Goal: Find contact information: Obtain details needed to contact an individual or organization

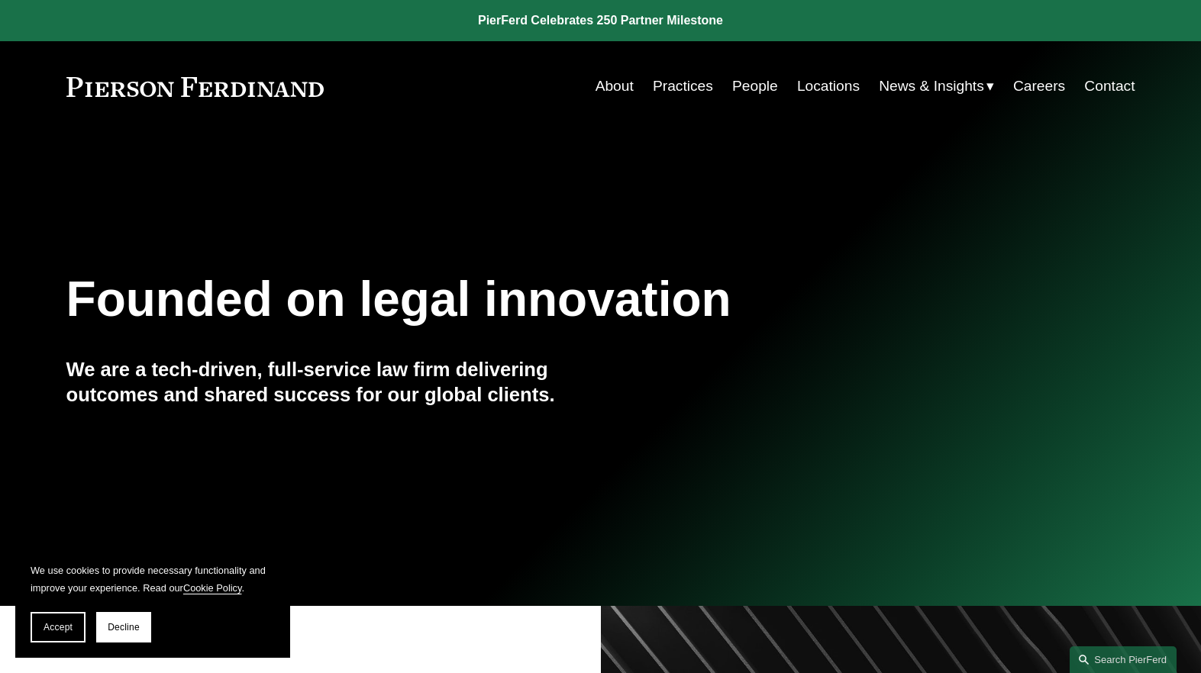
click at [811, 92] on link "Locations" at bounding box center [828, 86] width 63 height 29
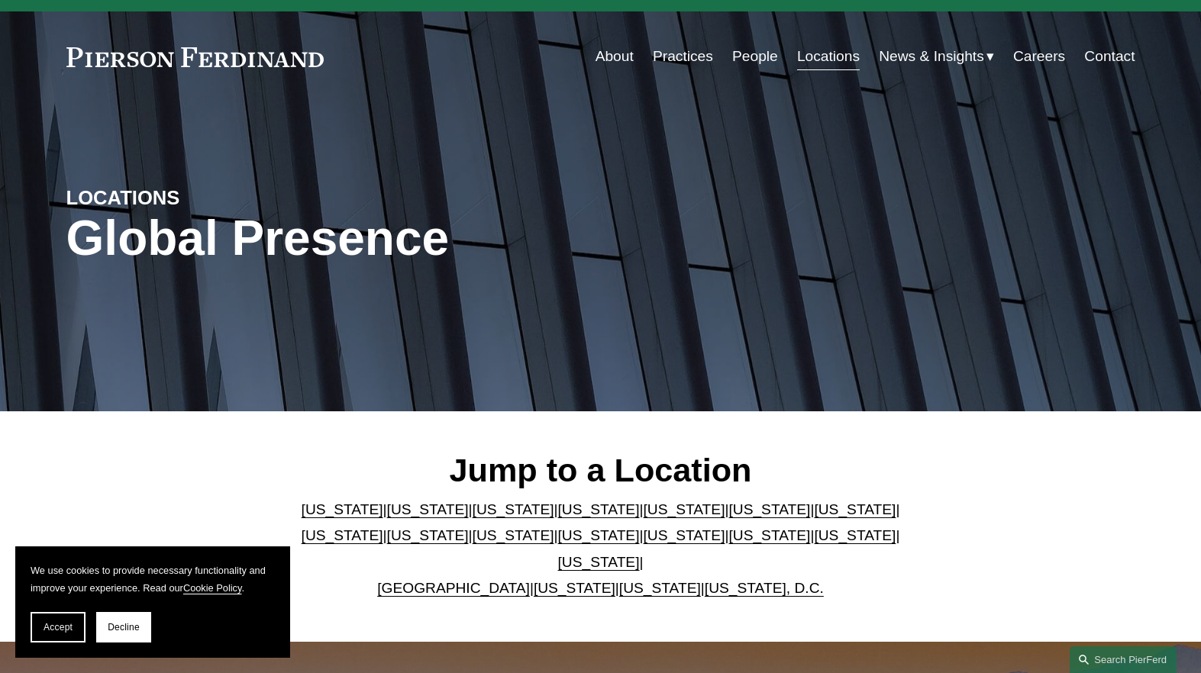
scroll to position [33, 0]
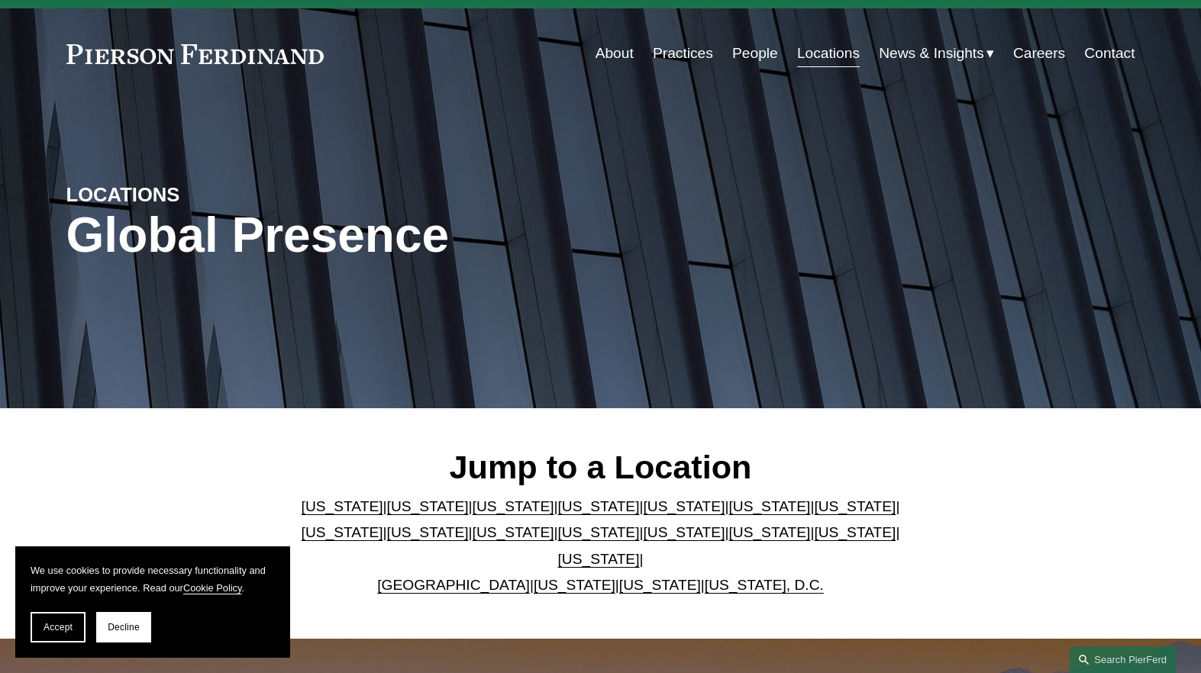
click at [398, 515] on link "[US_STATE]" at bounding box center [428, 506] width 82 height 16
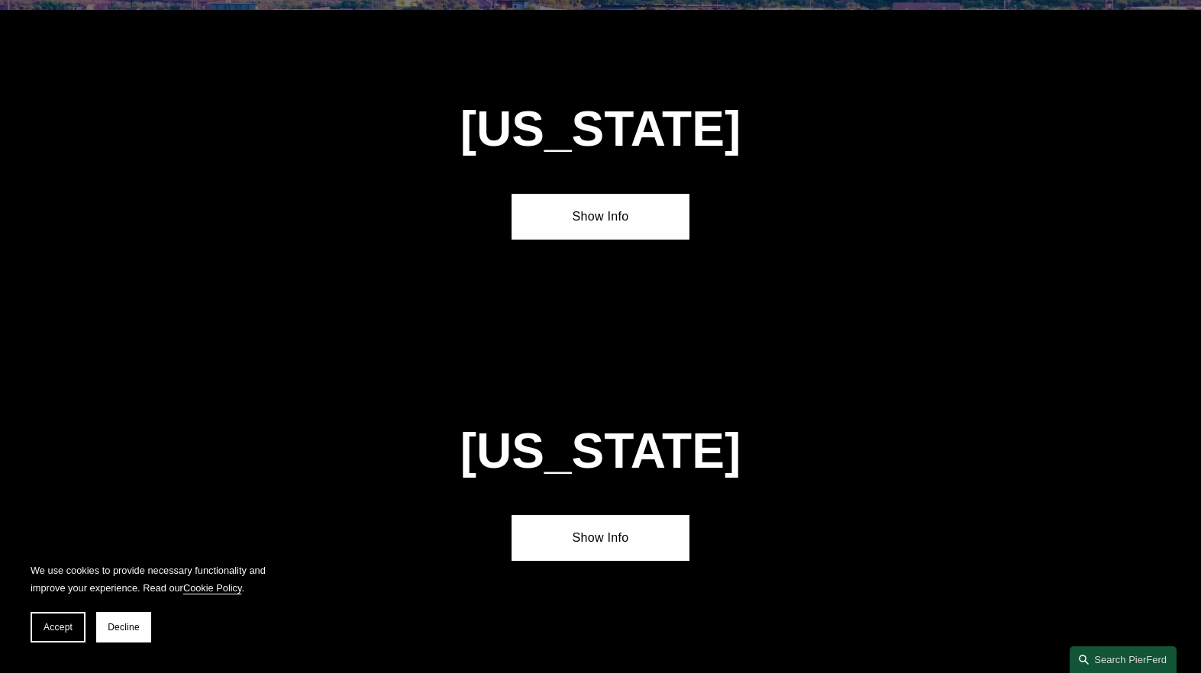
scroll to position [985, 0]
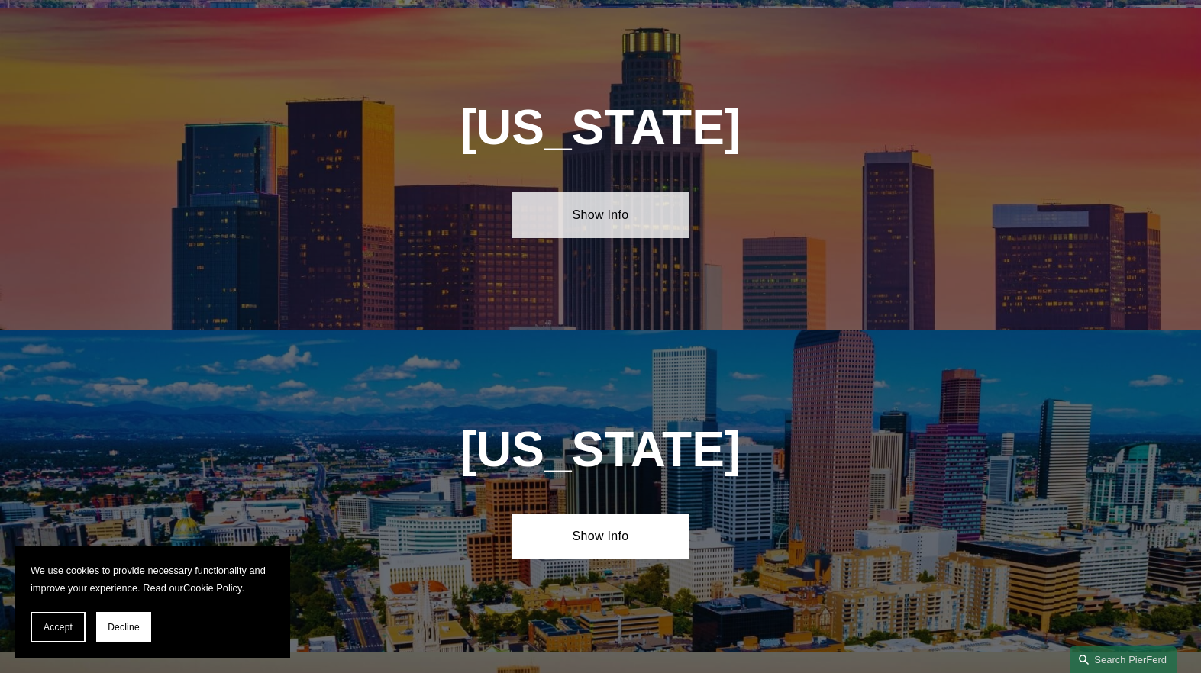
click at [602, 203] on link "Show Info" at bounding box center [600, 215] width 178 height 46
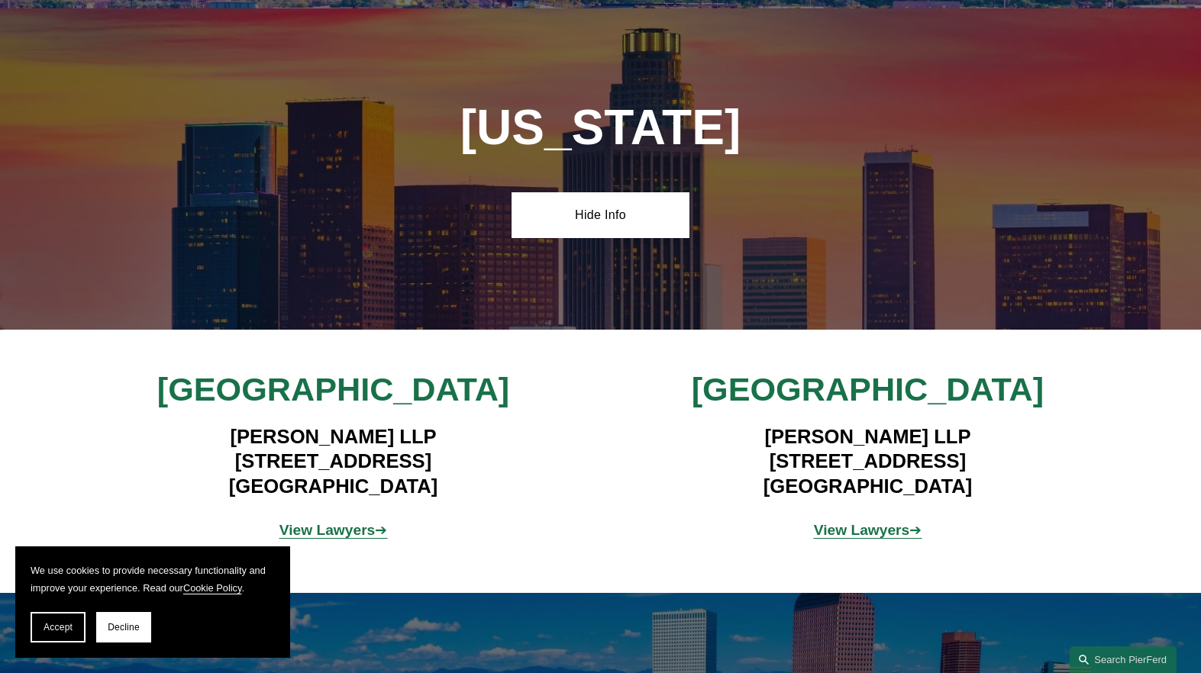
drag, startPoint x: 197, startPoint y: 453, endPoint x: 437, endPoint y: 488, distance: 242.3
click at [437, 488] on h4 "Pierson Ferdinand LLP 12100 Wilshire Blvd, Suite 800 Los Angeles, CA 90025" at bounding box center [333, 461] width 445 height 74
copy h4 "12100 Wilshire Blvd, Suite 800 Los Angeles, CA 90025"
